Goal: Browse casually

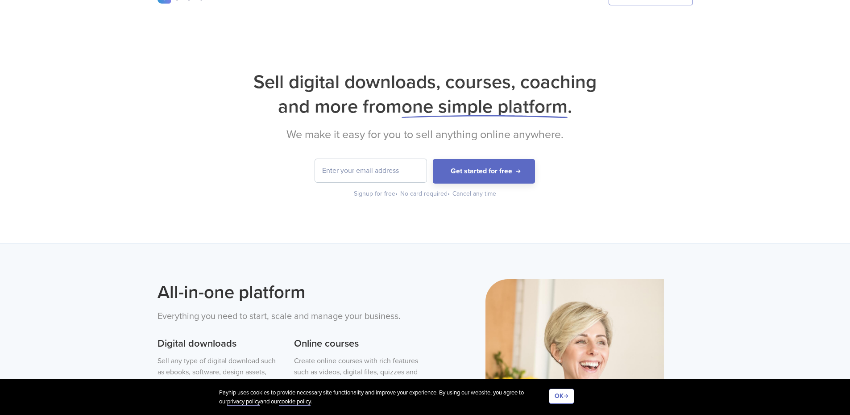
scroll to position [15, 0]
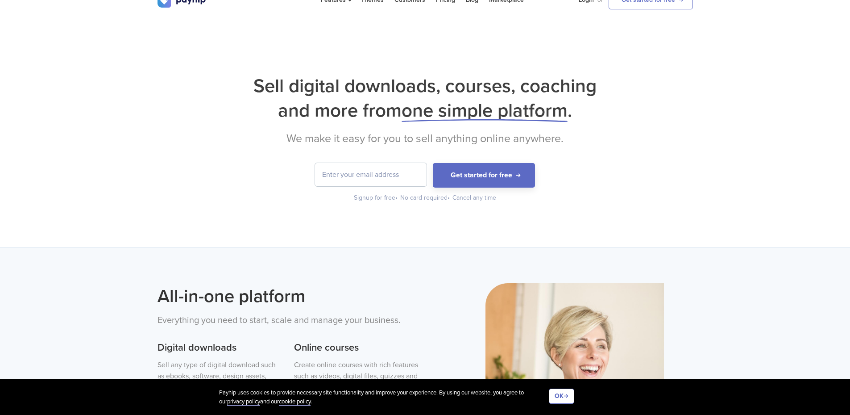
drag, startPoint x: 717, startPoint y: 109, endPoint x: 718, endPoint y: 100, distance: 8.9
click at [718, 107] on div "Sell digital downloads, courses, coaching and more from one simple platform . W…" at bounding box center [425, 131] width 850 height 231
drag, startPoint x: 501, startPoint y: 112, endPoint x: 596, endPoint y: 118, distance: 94.4
click at [596, 118] on h1 "Sell digital downloads, courses, coaching and more from one simple platform ." at bounding box center [426, 98] width 536 height 49
click at [565, 109] on span "one simple platform" at bounding box center [485, 110] width 166 height 23
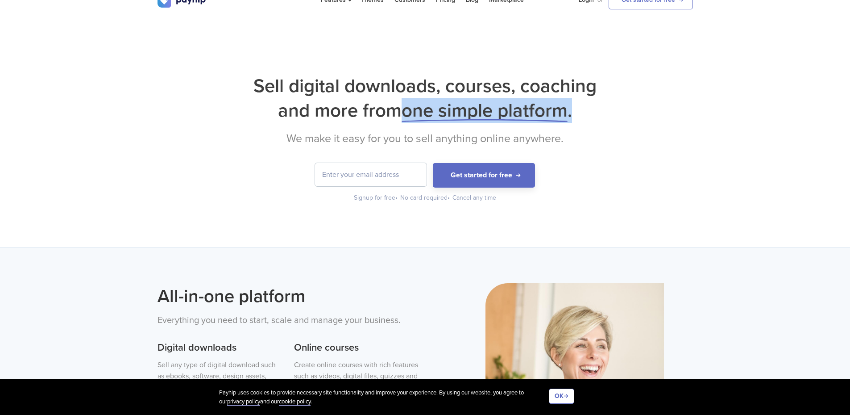
drag, startPoint x: 407, startPoint y: 108, endPoint x: 584, endPoint y: 106, distance: 177.2
click at [584, 106] on h1 "Sell digital downloads, courses, coaching and more from one simple platform ." at bounding box center [426, 98] width 536 height 49
click at [578, 112] on h1 "Sell digital downloads, courses, coaching and more from one simple platform ." at bounding box center [426, 98] width 536 height 49
drag, startPoint x: 405, startPoint y: 112, endPoint x: 570, endPoint y: 107, distance: 164.4
click at [568, 107] on span "one simple platform" at bounding box center [485, 110] width 166 height 23
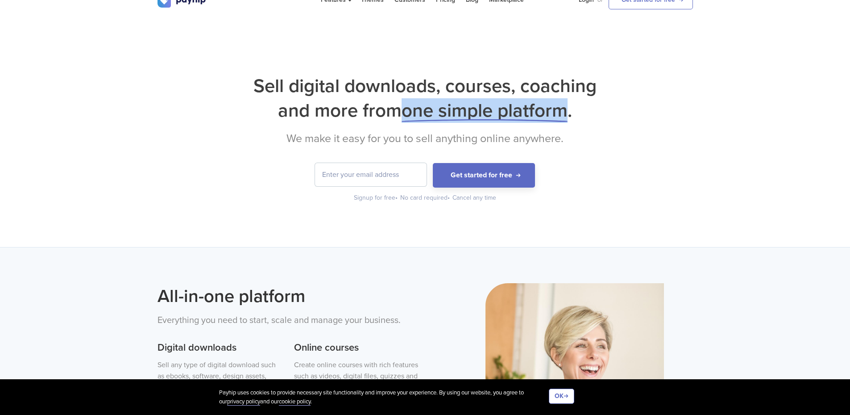
click at [568, 107] on span "one simple platform" at bounding box center [485, 110] width 166 height 23
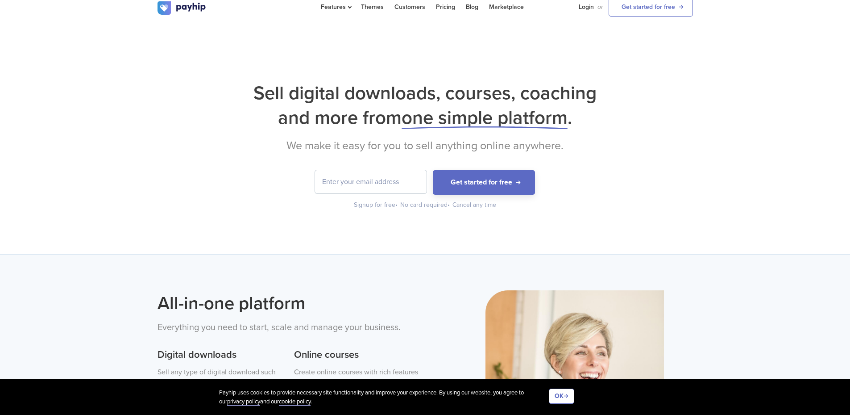
scroll to position [0, 0]
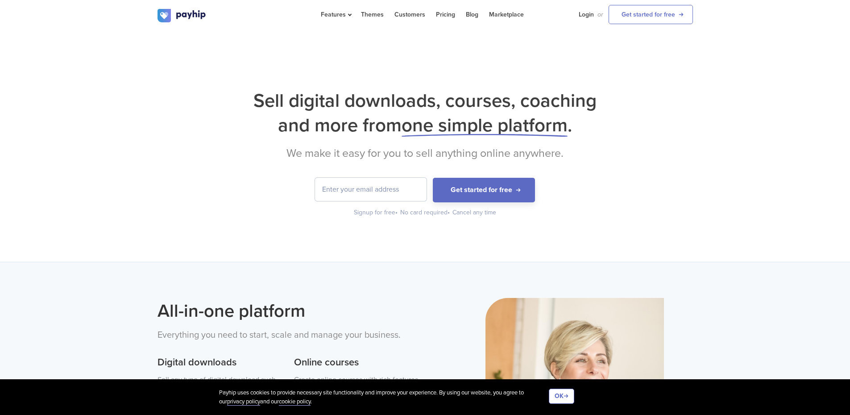
click at [719, 144] on div "Sell digital downloads, courses, coaching and more from one simple platform . W…" at bounding box center [425, 145] width 850 height 231
